Goal: Transaction & Acquisition: Download file/media

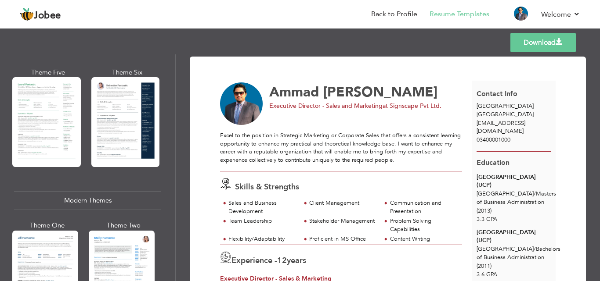
scroll to position [263, 0]
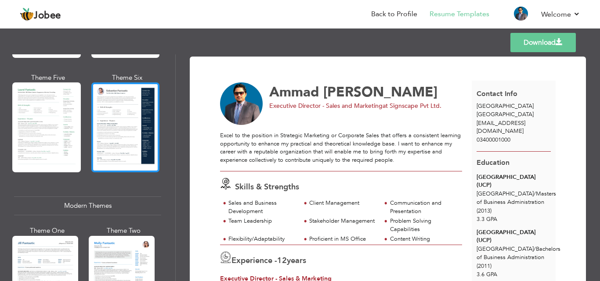
click at [123, 132] on div at bounding box center [125, 128] width 68 height 90
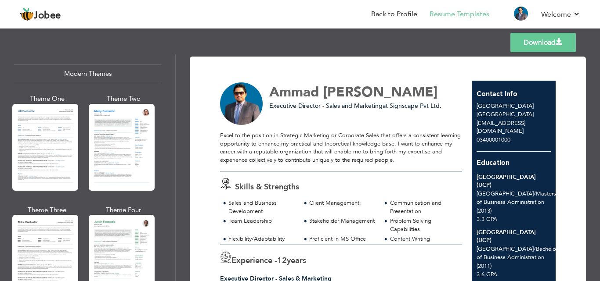
scroll to position [527, 0]
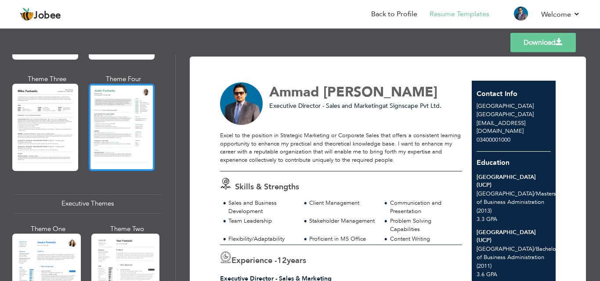
click at [129, 92] on div at bounding box center [122, 127] width 66 height 87
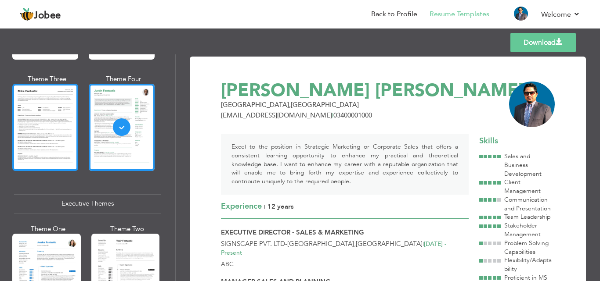
click at [26, 101] on div at bounding box center [45, 127] width 66 height 87
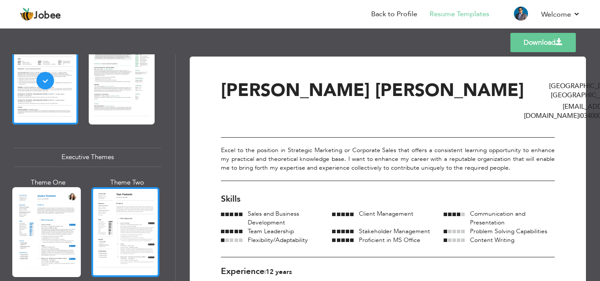
scroll to position [659, 0]
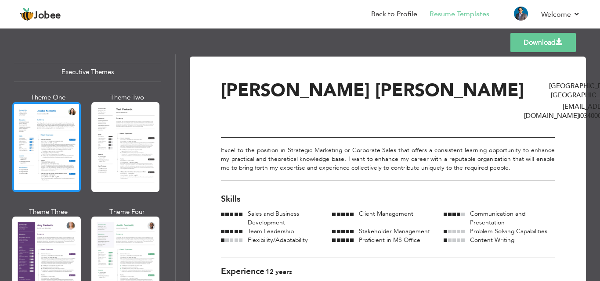
click at [34, 149] on div at bounding box center [46, 147] width 68 height 90
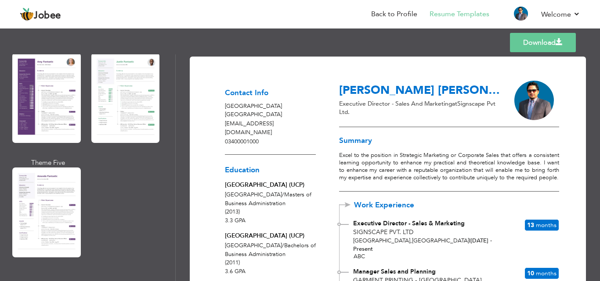
scroll to position [965, 0]
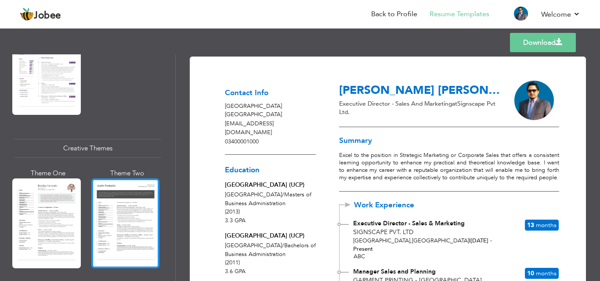
click at [125, 195] on div at bounding box center [125, 224] width 68 height 90
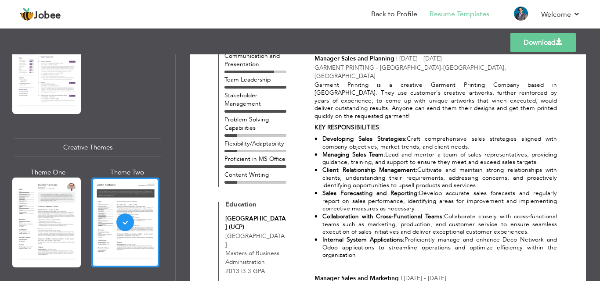
scroll to position [307, 0]
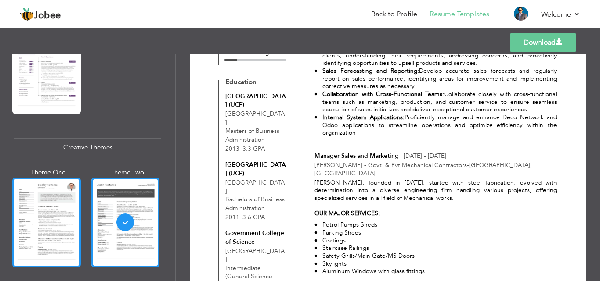
click at [58, 213] on div at bounding box center [46, 223] width 68 height 90
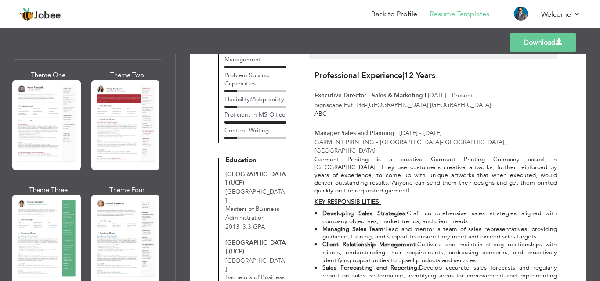
scroll to position [0, 0]
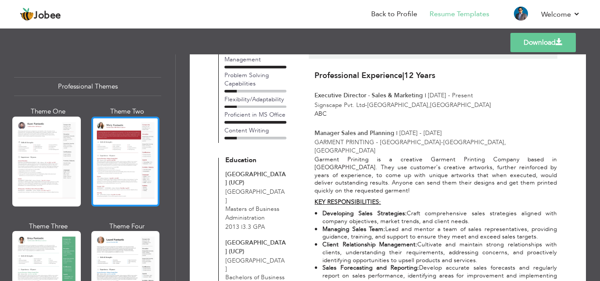
click at [130, 169] on div at bounding box center [125, 162] width 68 height 90
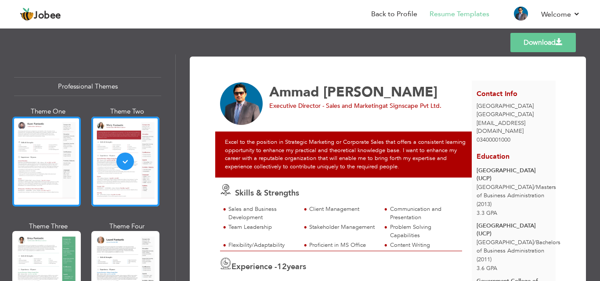
click at [23, 160] on div at bounding box center [46, 162] width 68 height 90
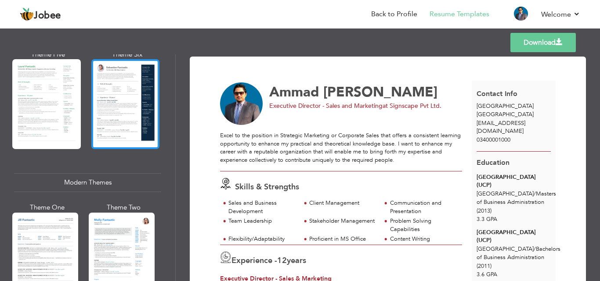
scroll to position [307, 0]
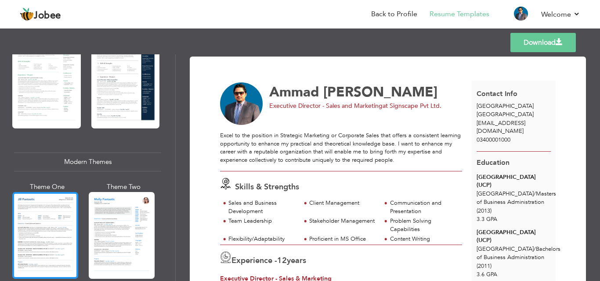
click at [50, 216] on div at bounding box center [45, 235] width 66 height 87
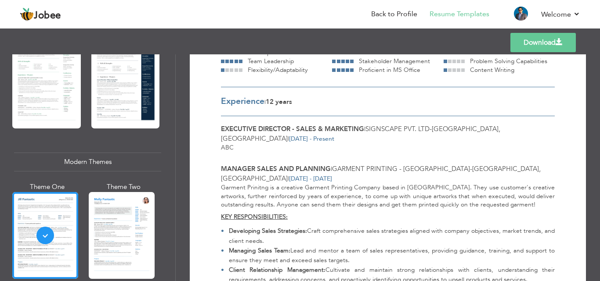
scroll to position [176, 0]
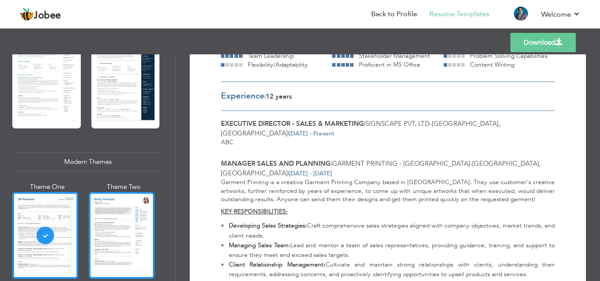
click at [120, 225] on div at bounding box center [122, 235] width 66 height 87
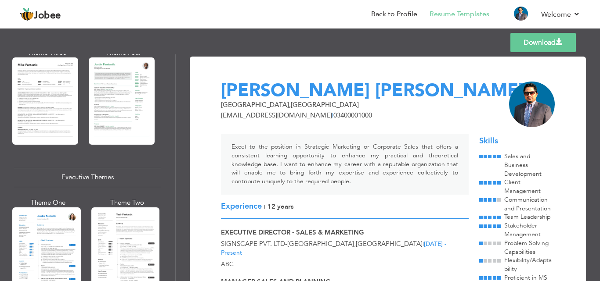
scroll to position [597, 0]
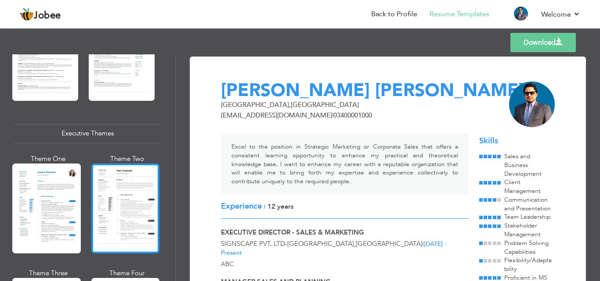
click at [117, 187] on div at bounding box center [125, 209] width 68 height 90
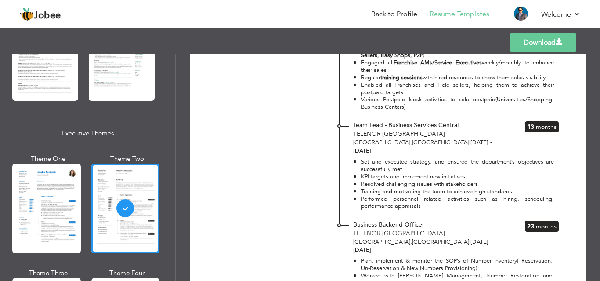
scroll to position [1647, 0]
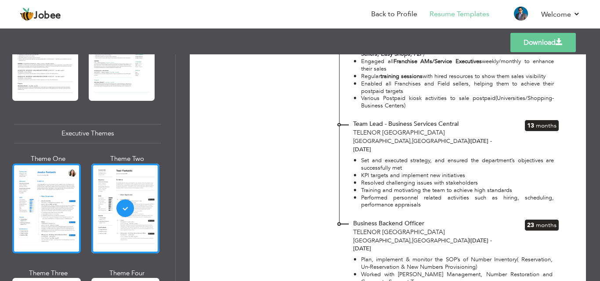
click at [38, 219] on div at bounding box center [46, 209] width 68 height 90
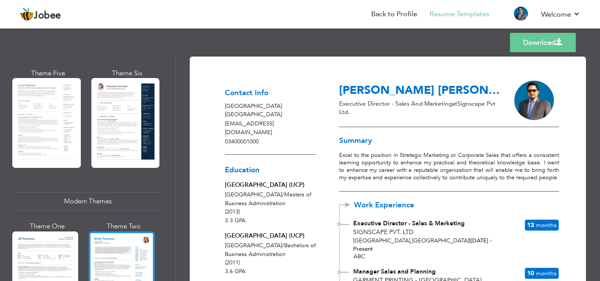
scroll to position [245, 0]
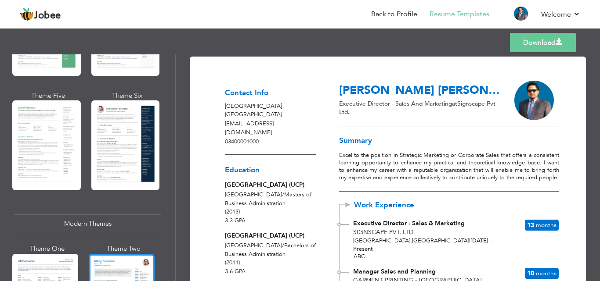
click at [104, 143] on div at bounding box center [125, 146] width 68 height 90
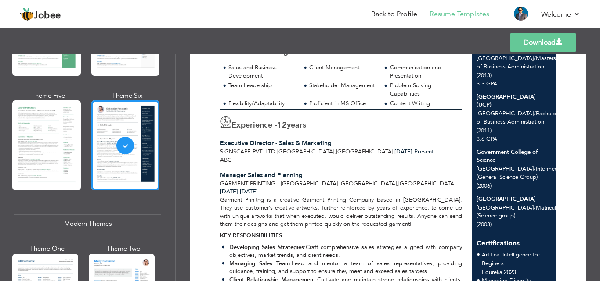
scroll to position [220, 0]
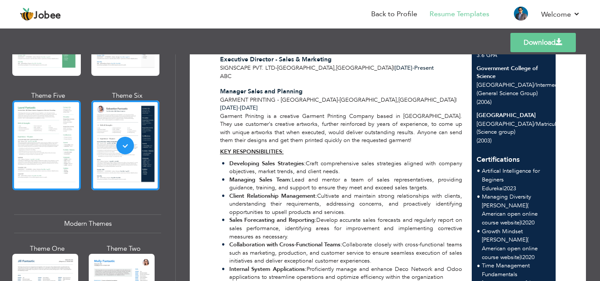
click at [59, 113] on div at bounding box center [46, 146] width 68 height 90
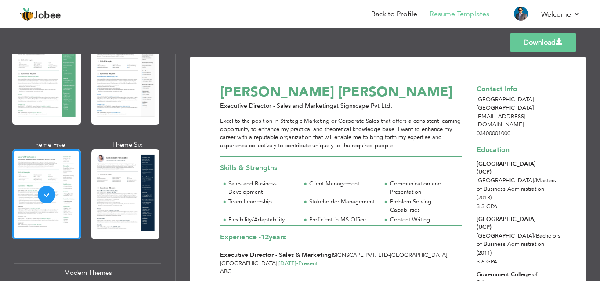
scroll to position [114, 0]
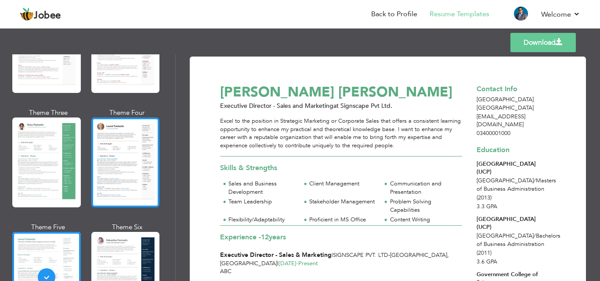
click at [117, 143] on div at bounding box center [125, 163] width 68 height 90
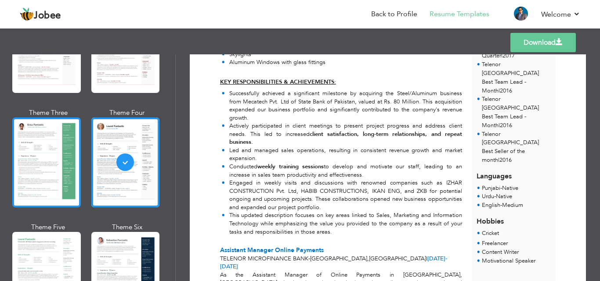
scroll to position [26, 0]
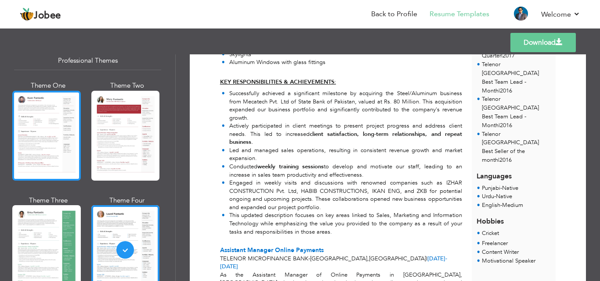
click at [47, 137] on div at bounding box center [46, 136] width 68 height 90
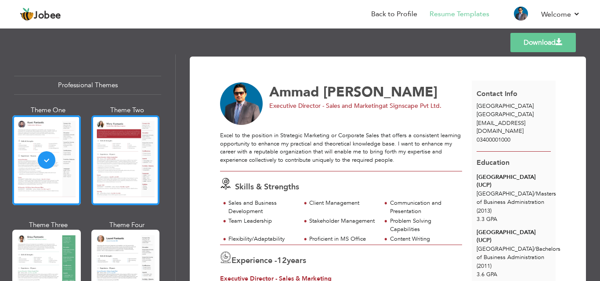
scroll to position [0, 0]
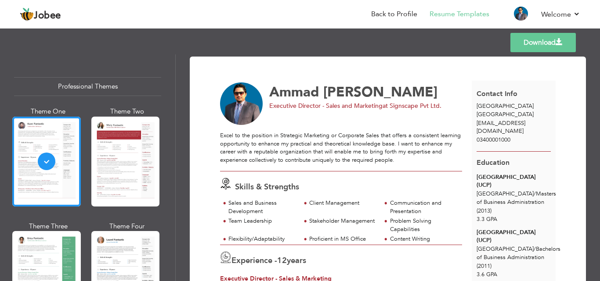
click at [130, 146] on div at bounding box center [125, 162] width 68 height 90
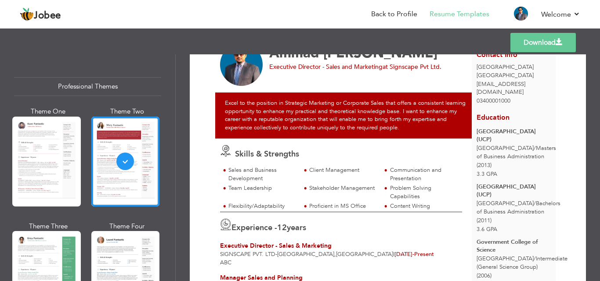
scroll to position [44, 0]
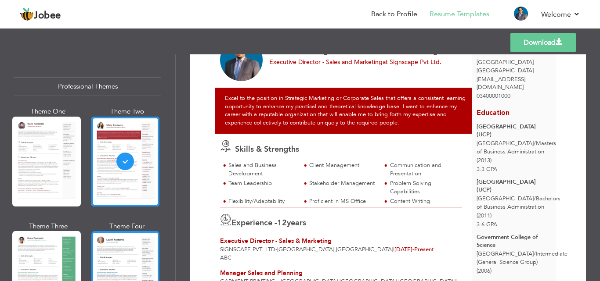
click at [117, 252] on div at bounding box center [125, 276] width 68 height 90
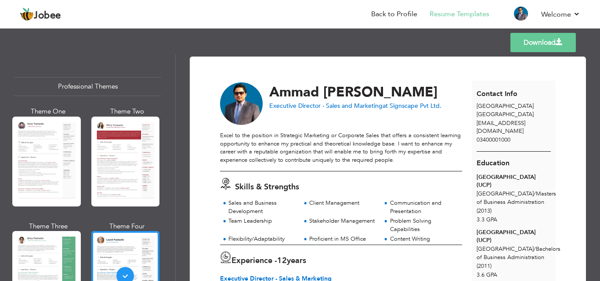
scroll to position [132, 0]
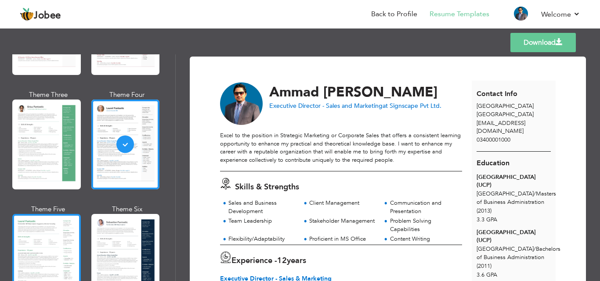
click at [55, 251] on div at bounding box center [46, 259] width 68 height 90
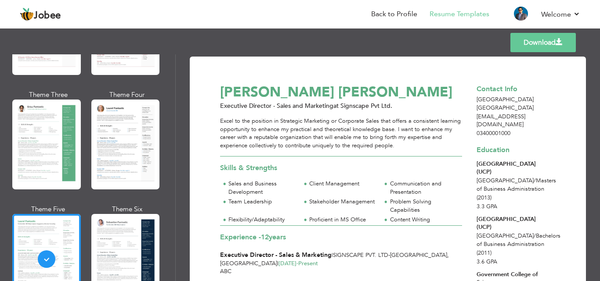
click at [136, 242] on div at bounding box center [125, 259] width 68 height 90
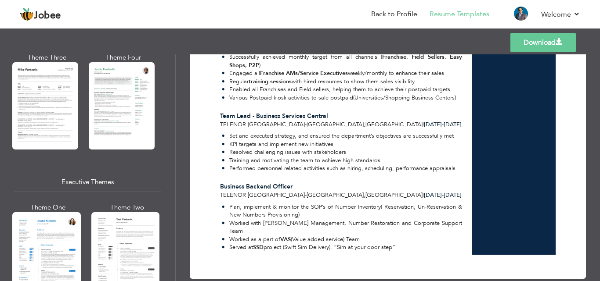
scroll to position [615, 0]
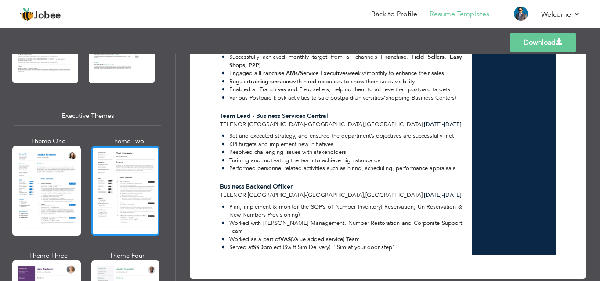
click at [115, 190] on div at bounding box center [125, 191] width 68 height 90
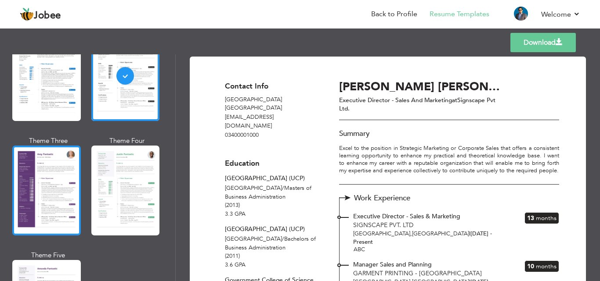
scroll to position [746, 0]
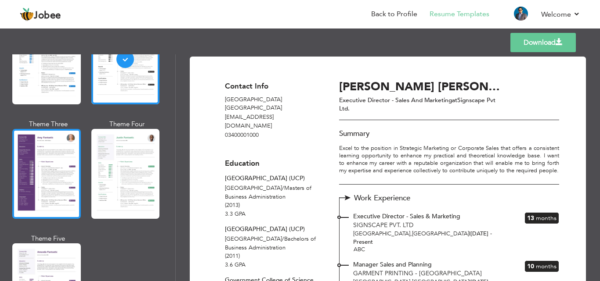
click at [53, 169] on div at bounding box center [46, 174] width 68 height 90
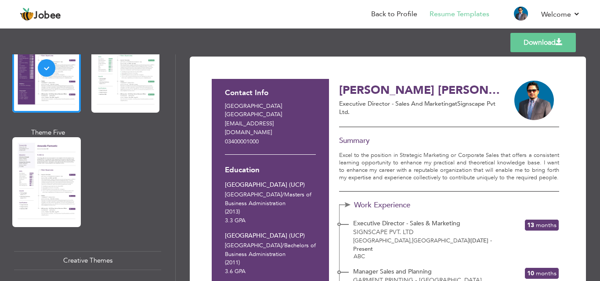
scroll to position [943, 0]
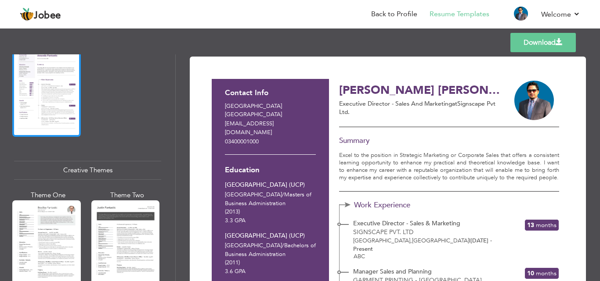
click at [49, 75] on div at bounding box center [46, 92] width 68 height 90
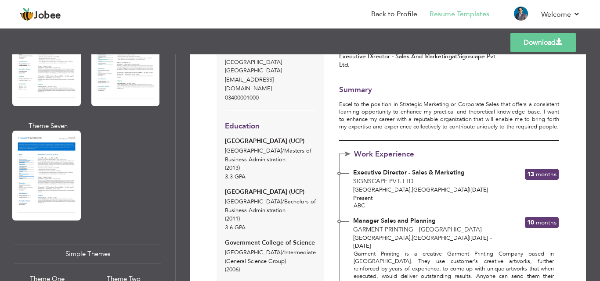
scroll to position [1294, 0]
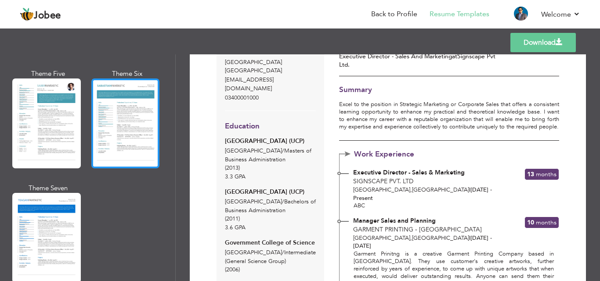
click at [122, 107] on div at bounding box center [125, 124] width 68 height 90
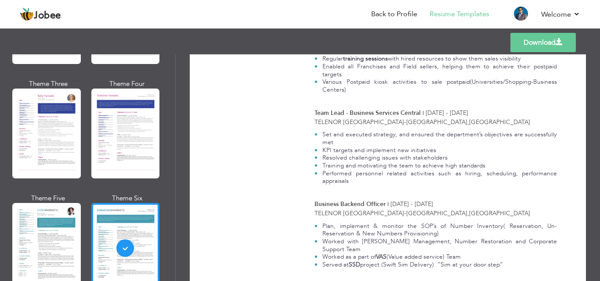
scroll to position [1163, 0]
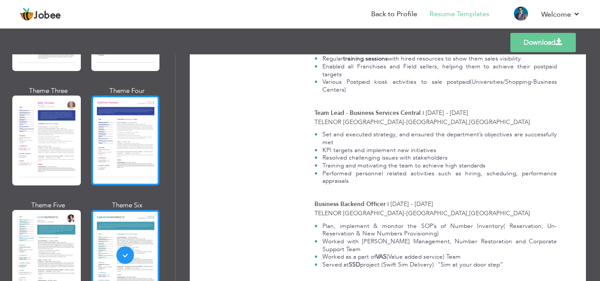
click at [123, 130] on div at bounding box center [125, 141] width 68 height 90
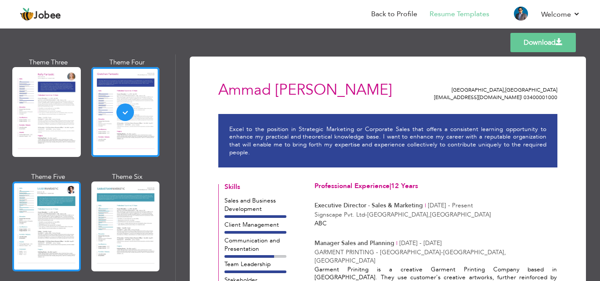
scroll to position [1250, 0]
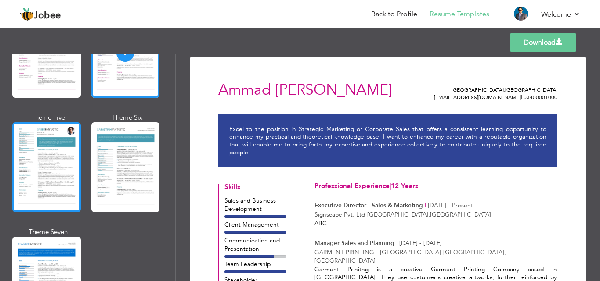
click at [54, 154] on div at bounding box center [46, 168] width 68 height 90
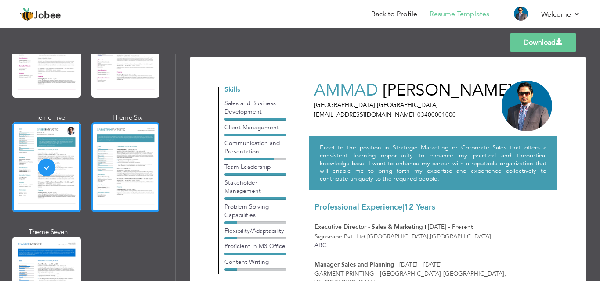
click at [130, 176] on div at bounding box center [125, 168] width 68 height 90
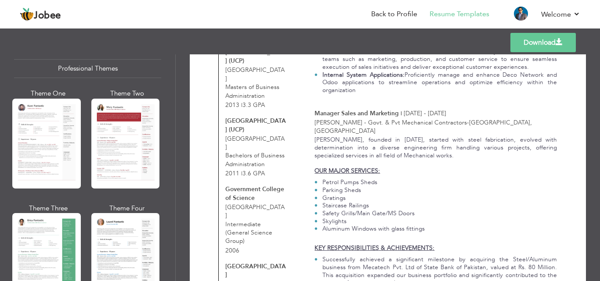
scroll to position [0, 0]
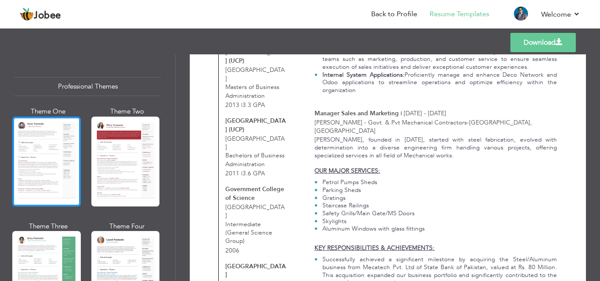
click at [43, 163] on div at bounding box center [46, 162] width 68 height 90
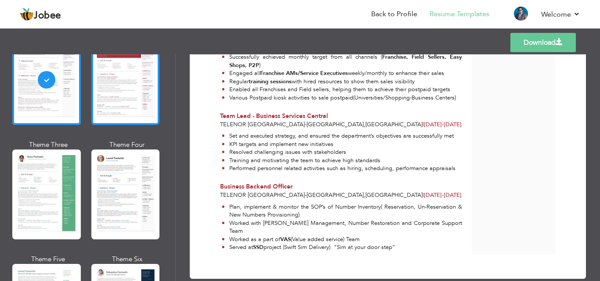
scroll to position [132, 0]
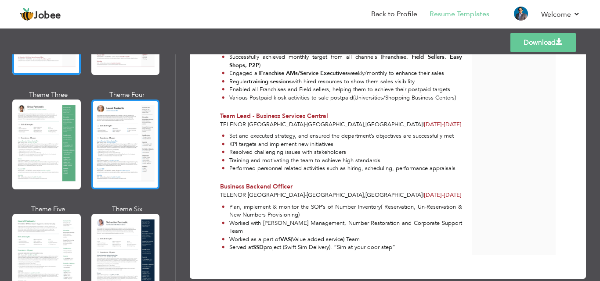
click at [126, 143] on div at bounding box center [125, 145] width 68 height 90
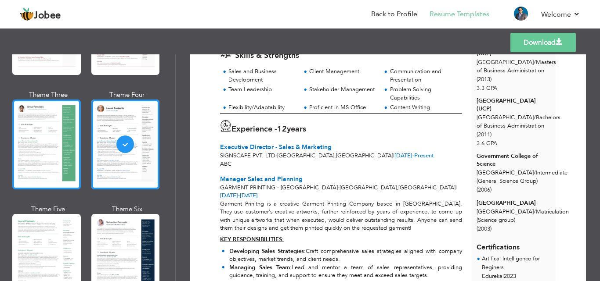
click at [39, 150] on div at bounding box center [46, 145] width 68 height 90
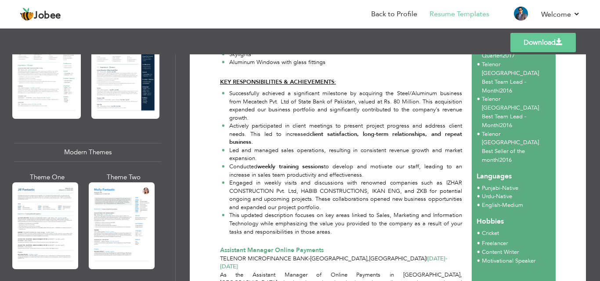
scroll to position [351, 0]
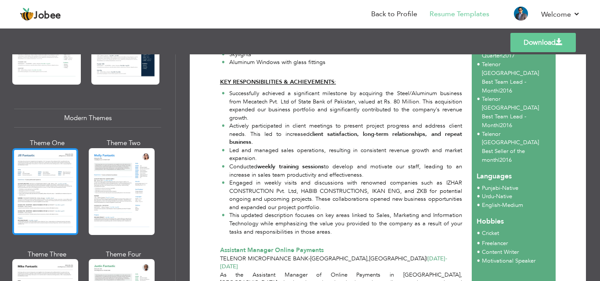
click at [42, 174] on div at bounding box center [45, 191] width 66 height 87
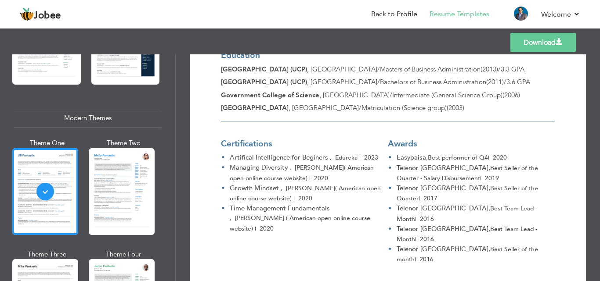
scroll to position [1828, 0]
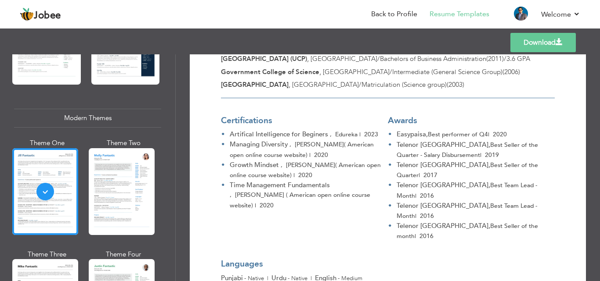
click at [534, 38] on link "Download" at bounding box center [542, 42] width 65 height 19
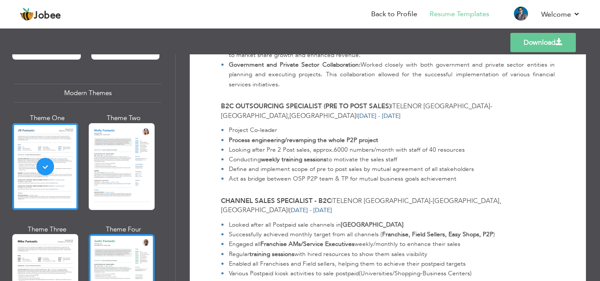
scroll to position [439, 0]
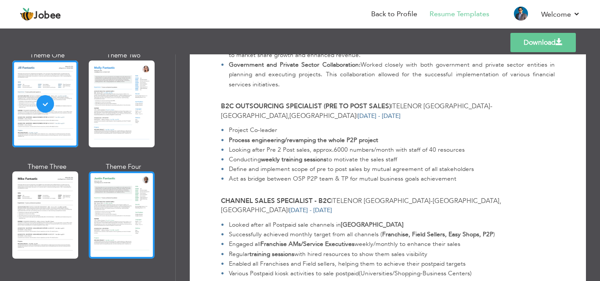
click at [141, 193] on div at bounding box center [122, 215] width 66 height 87
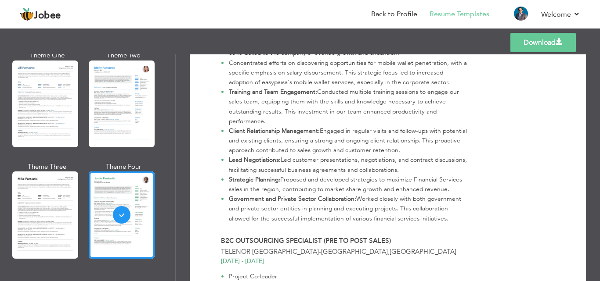
scroll to position [1493, 0]
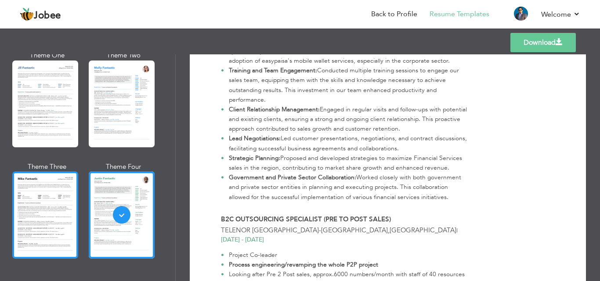
click at [58, 182] on div at bounding box center [45, 215] width 66 height 87
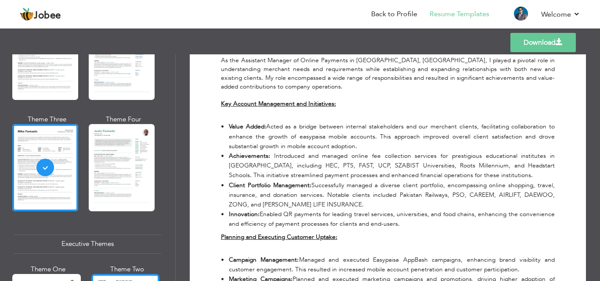
scroll to position [571, 0]
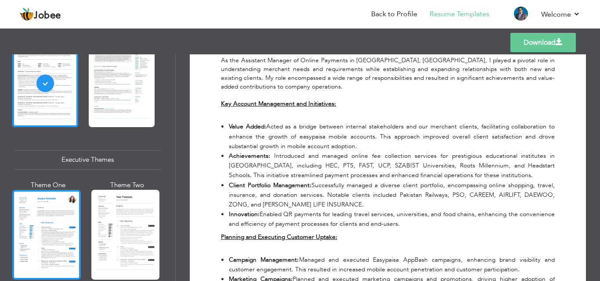
click at [35, 238] on div at bounding box center [46, 235] width 68 height 90
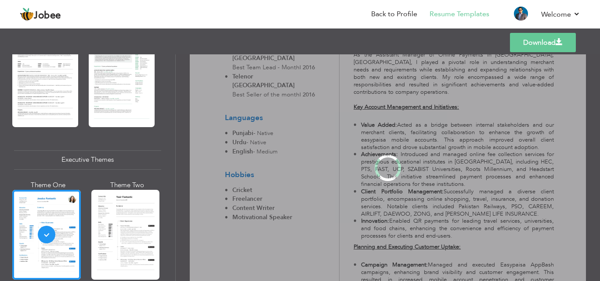
scroll to position [570, 0]
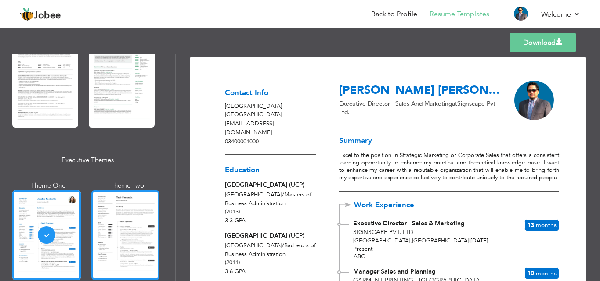
click at [133, 239] on div at bounding box center [125, 236] width 68 height 90
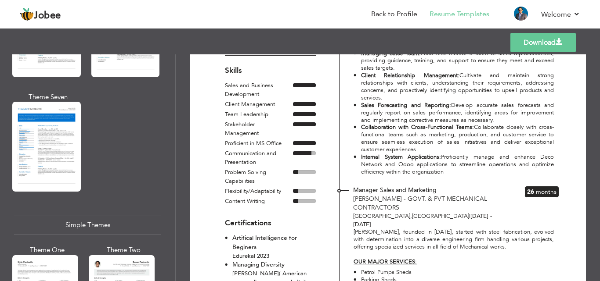
scroll to position [1493, 0]
